Goal: Information Seeking & Learning: Check status

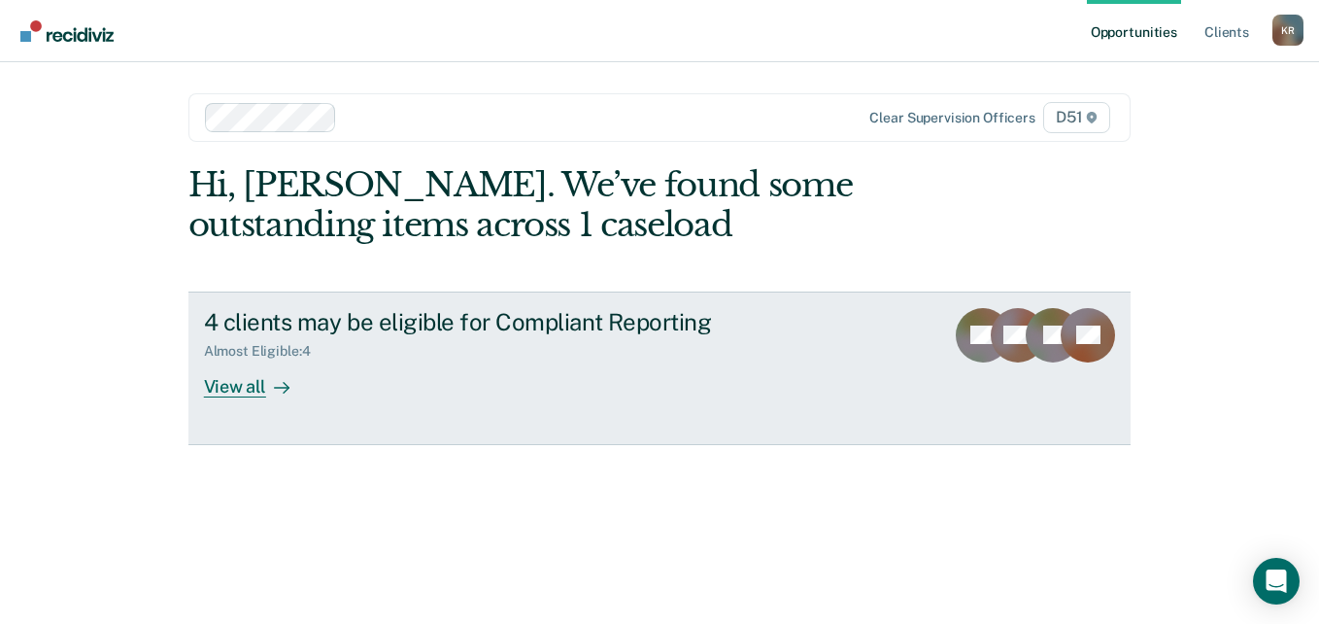
click at [249, 391] on div "View all" at bounding box center [258, 378] width 109 height 38
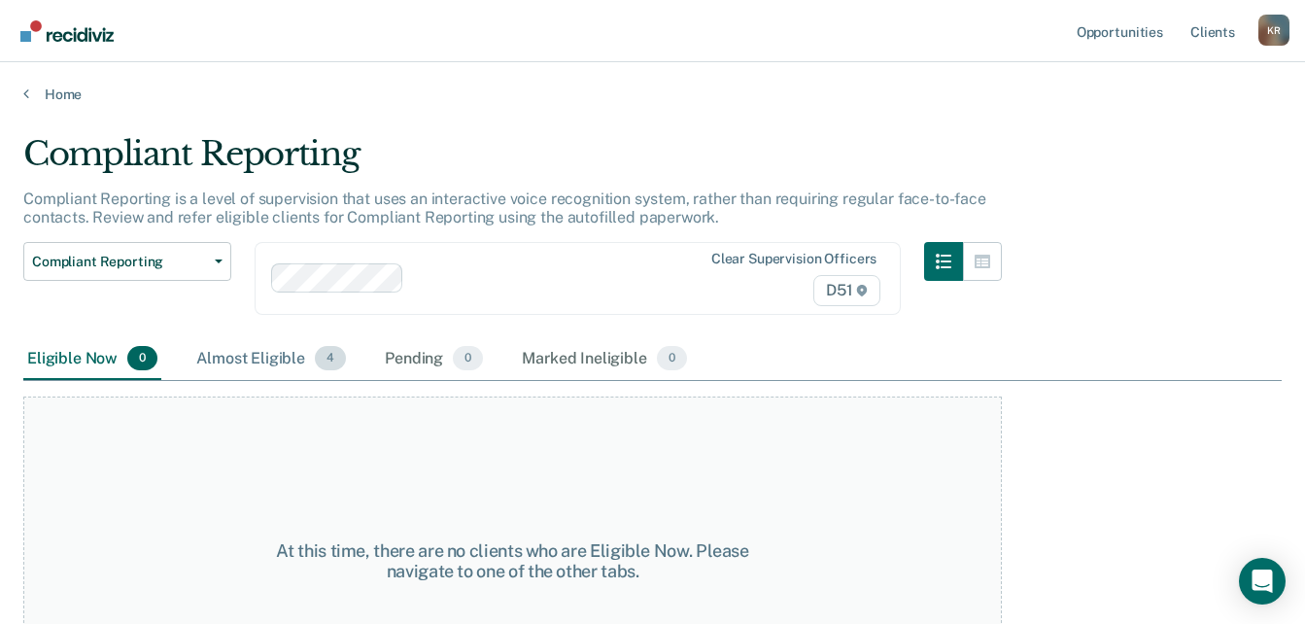
click at [272, 361] on div "Almost Eligible 4" at bounding box center [270, 359] width 157 height 43
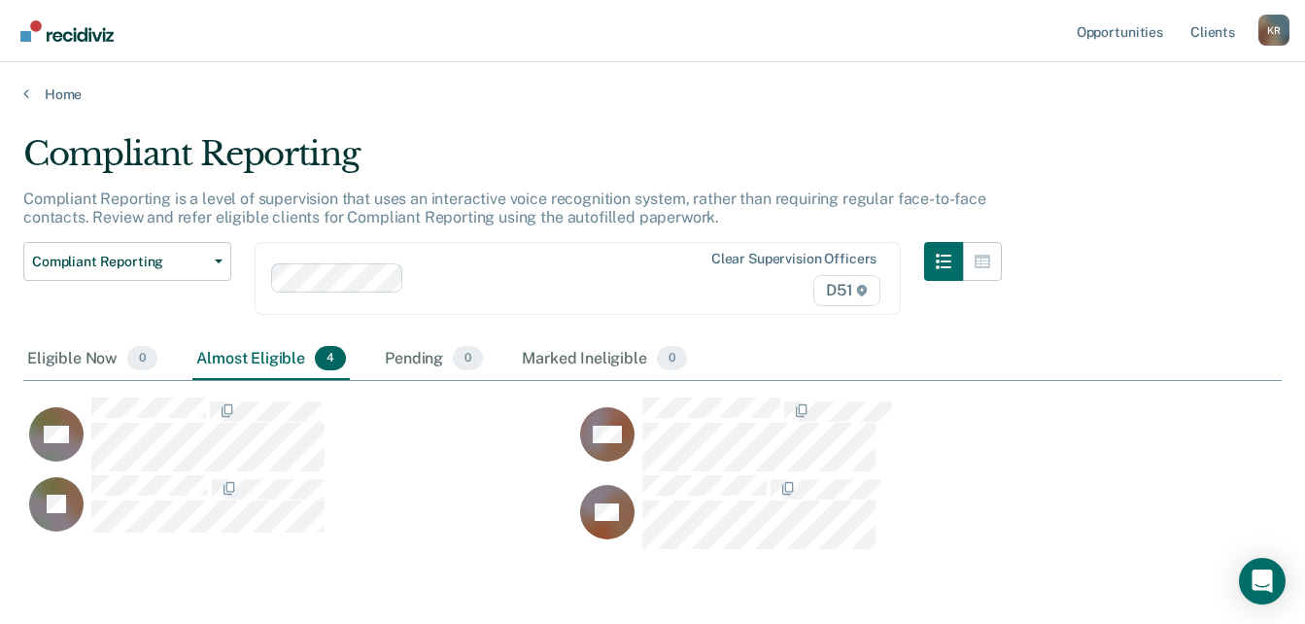
scroll to position [398, 1243]
